Goal: Obtain resource: Download file/media

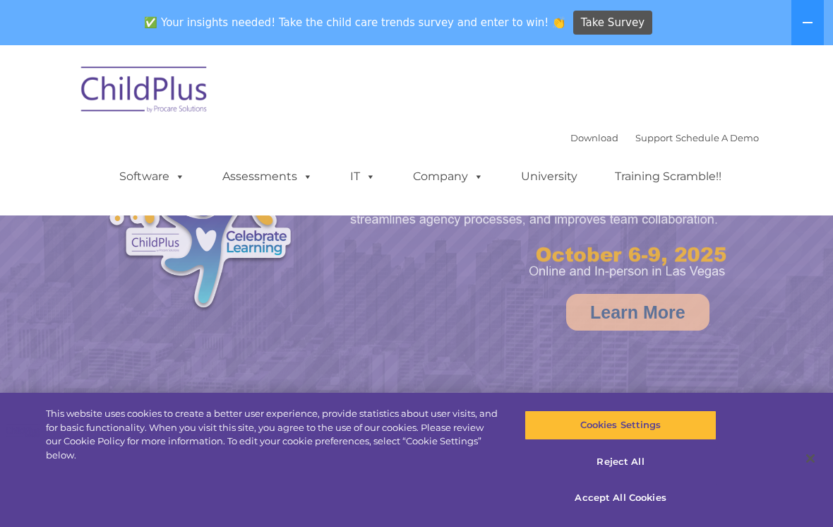
select select "MEDIUM"
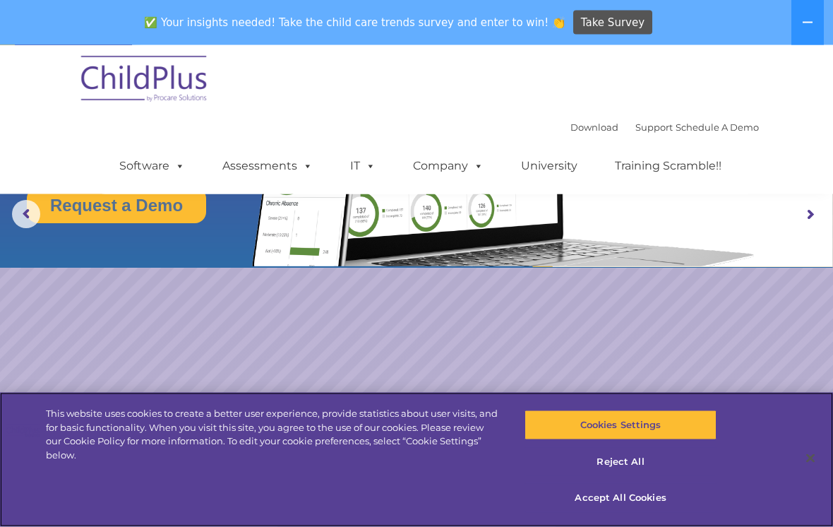
scroll to position [106, 0]
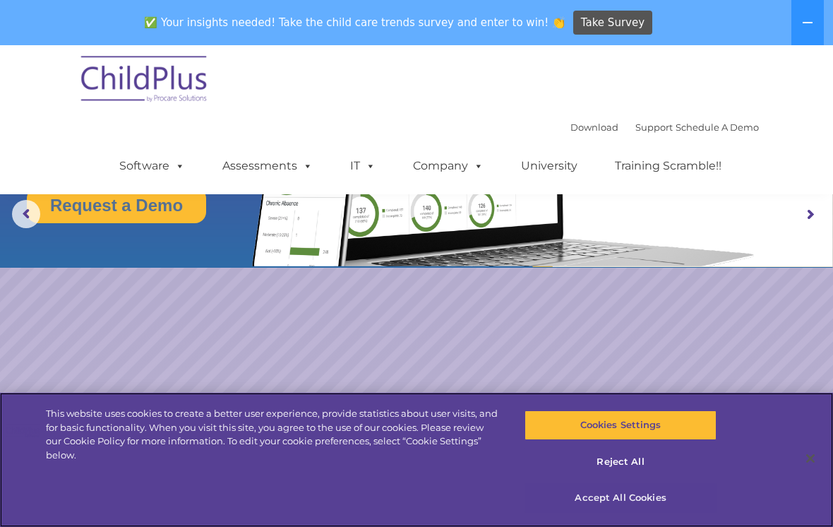
click at [629, 513] on button "Accept All Cookies" at bounding box center [620, 498] width 191 height 30
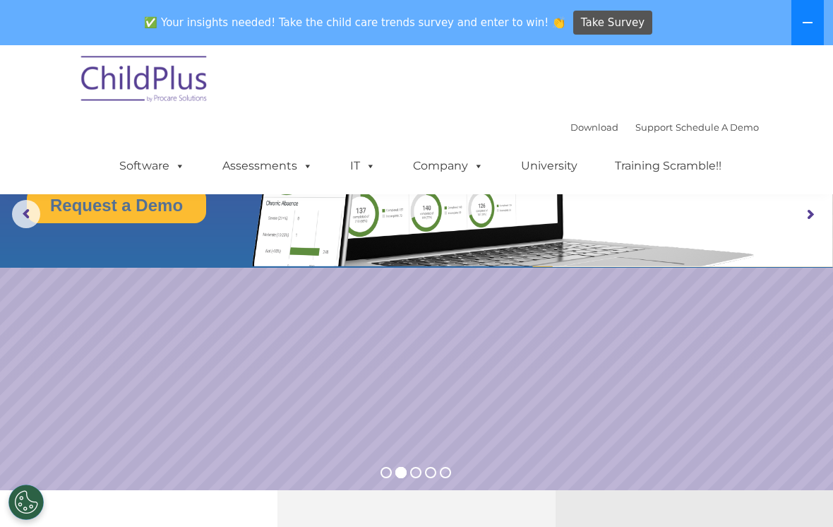
click at [811, 25] on icon at bounding box center [807, 22] width 11 height 11
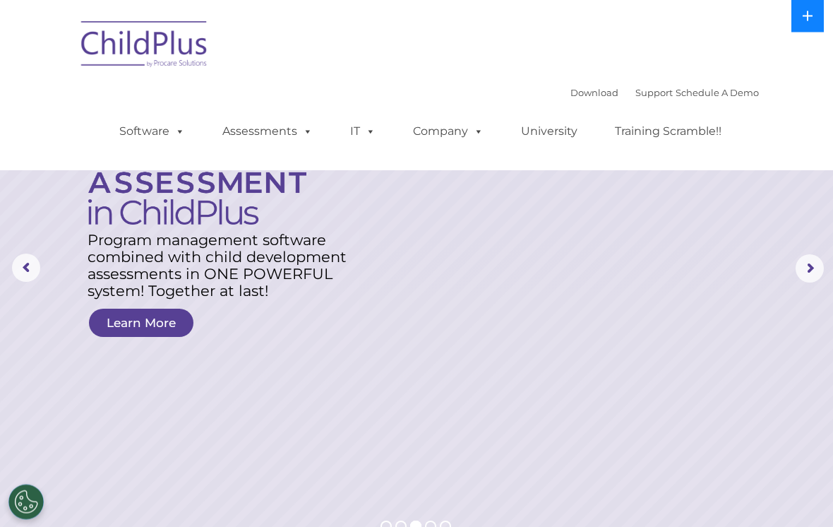
scroll to position [0, 0]
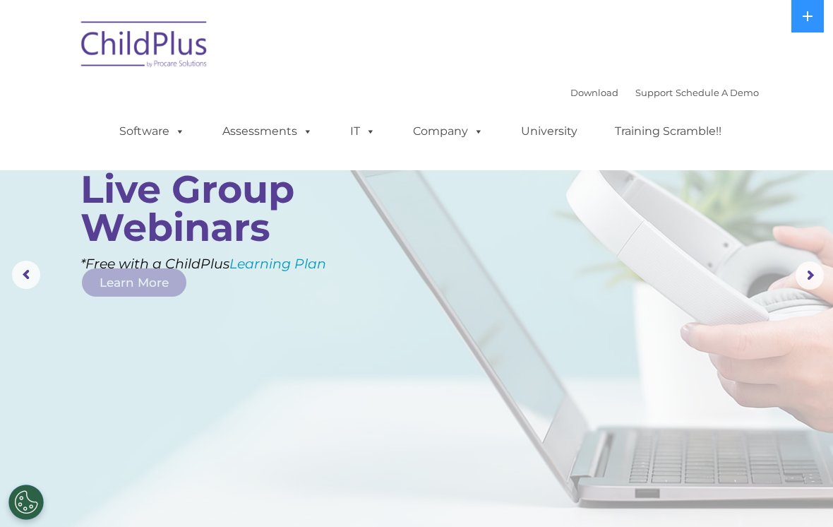
click at [6, 263] on rs-layer at bounding box center [416, 275] width 833 height 551
click at [13, 268] on rs-arrow at bounding box center [26, 275] width 28 height 28
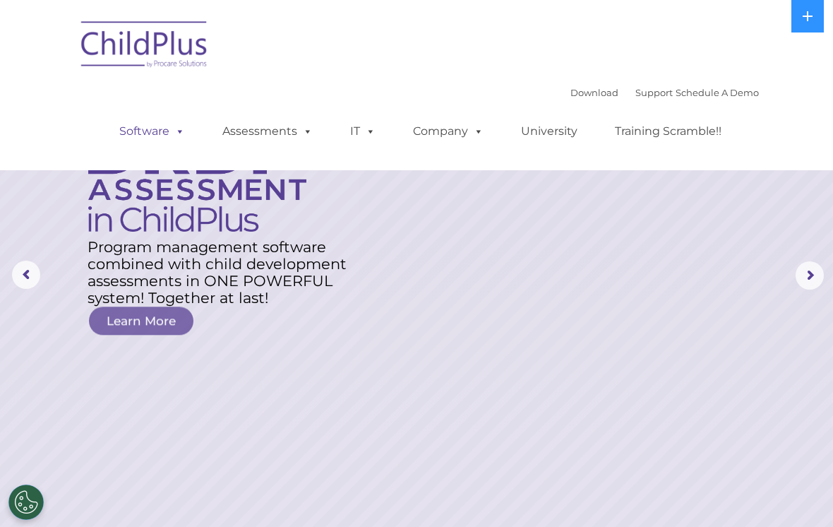
click at [143, 129] on link "Software" at bounding box center [152, 131] width 94 height 28
click at [665, 230] on rs-layer at bounding box center [416, 275] width 833 height 551
click at [578, 93] on link "Download" at bounding box center [595, 92] width 48 height 11
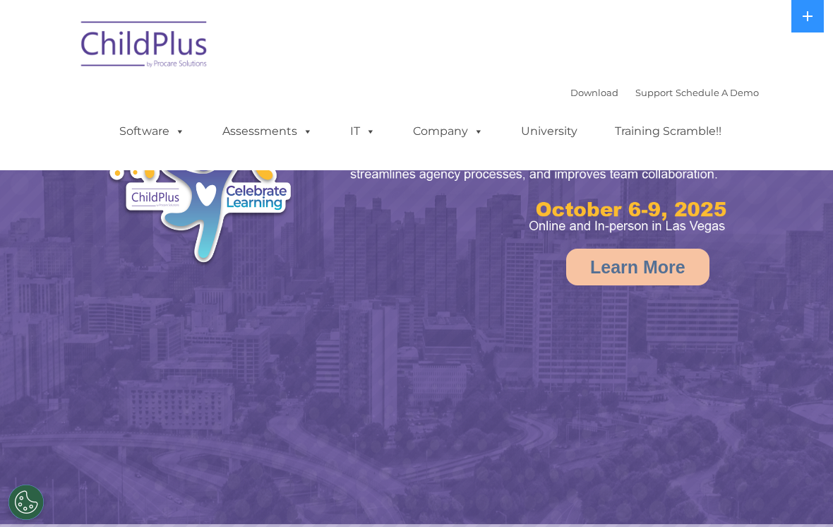
select select "MEDIUM"
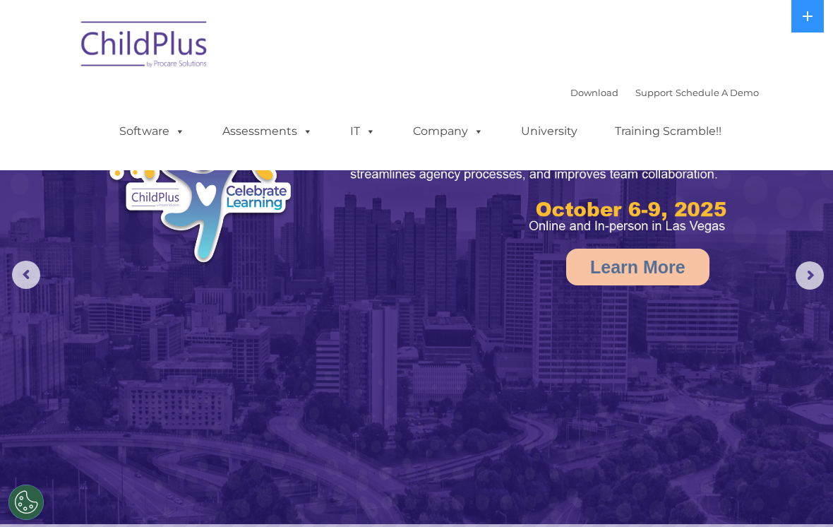
click at [116, 52] on img at bounding box center [144, 46] width 141 height 71
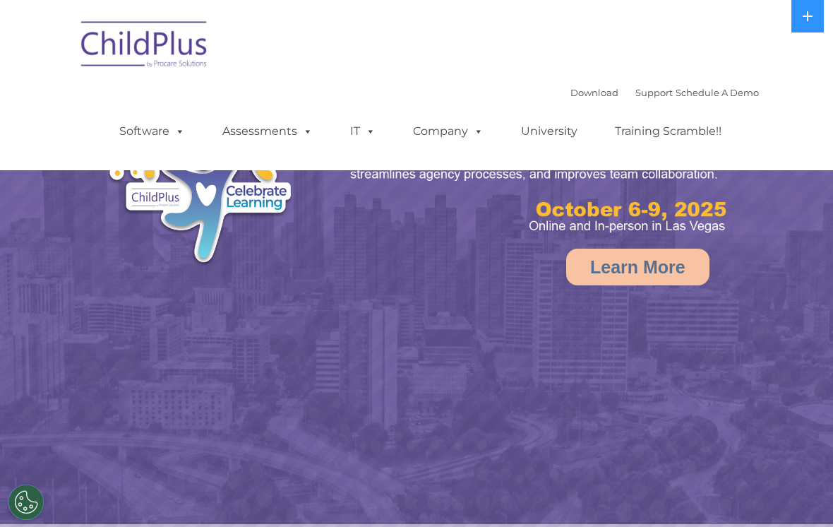
select select "MEDIUM"
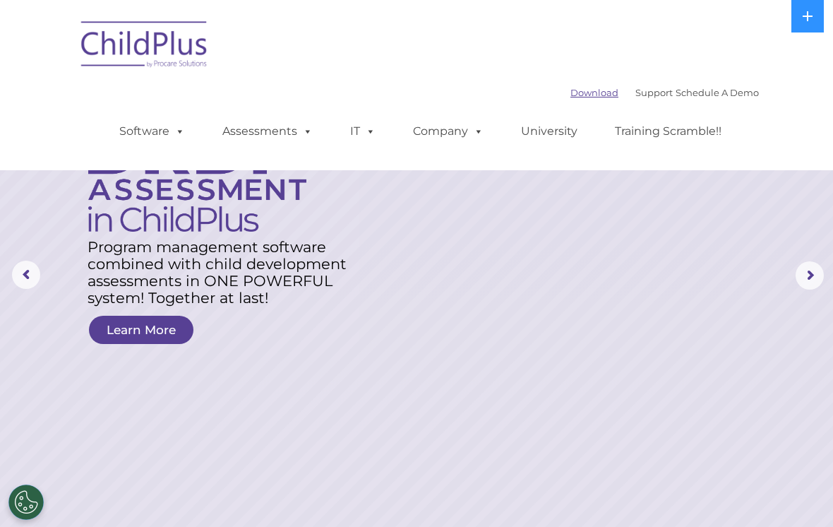
click at [577, 97] on link "Download" at bounding box center [595, 92] width 48 height 11
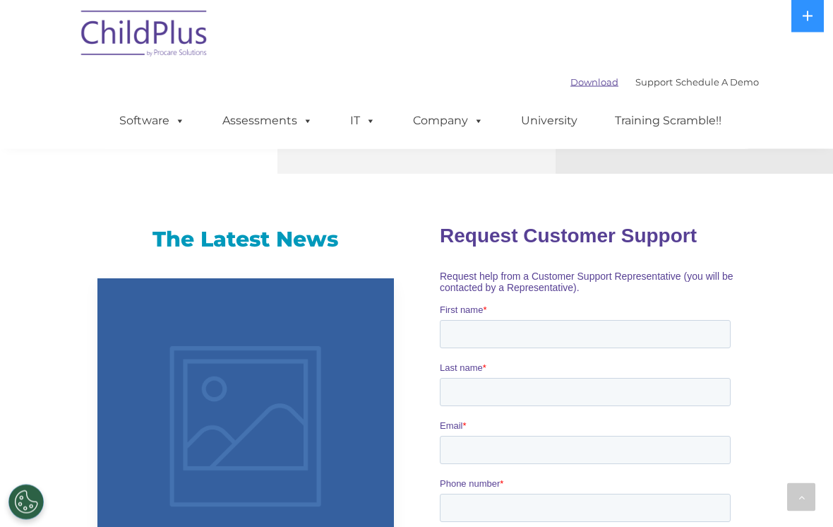
scroll to position [847, 0]
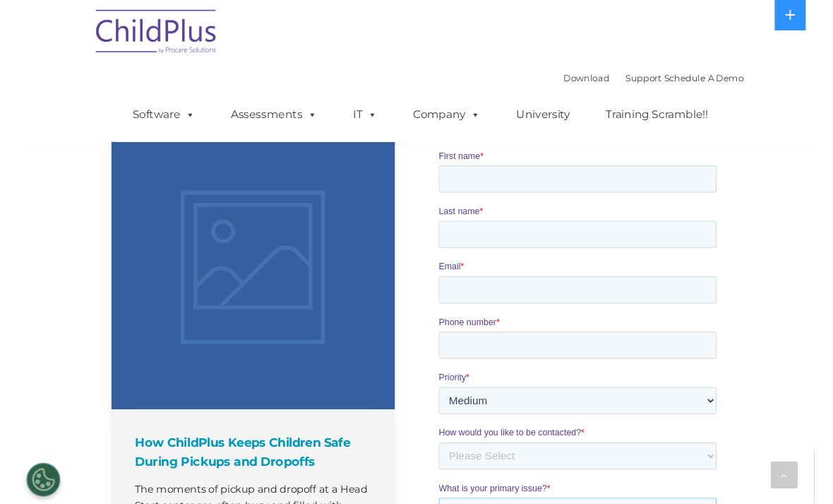
scroll to position [1165, 0]
